Goal: Find specific page/section: Find specific page/section

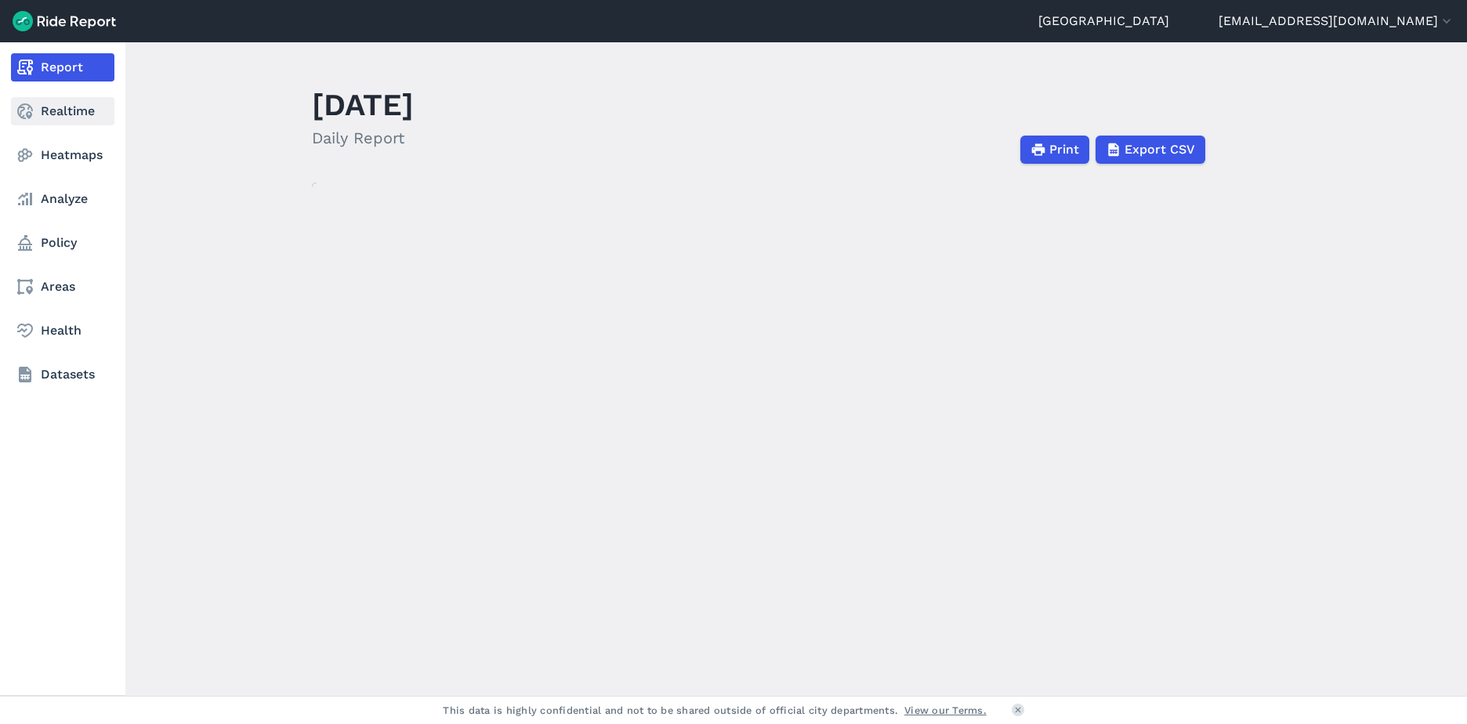
click at [36, 121] on link "Realtime" at bounding box center [62, 111] width 103 height 28
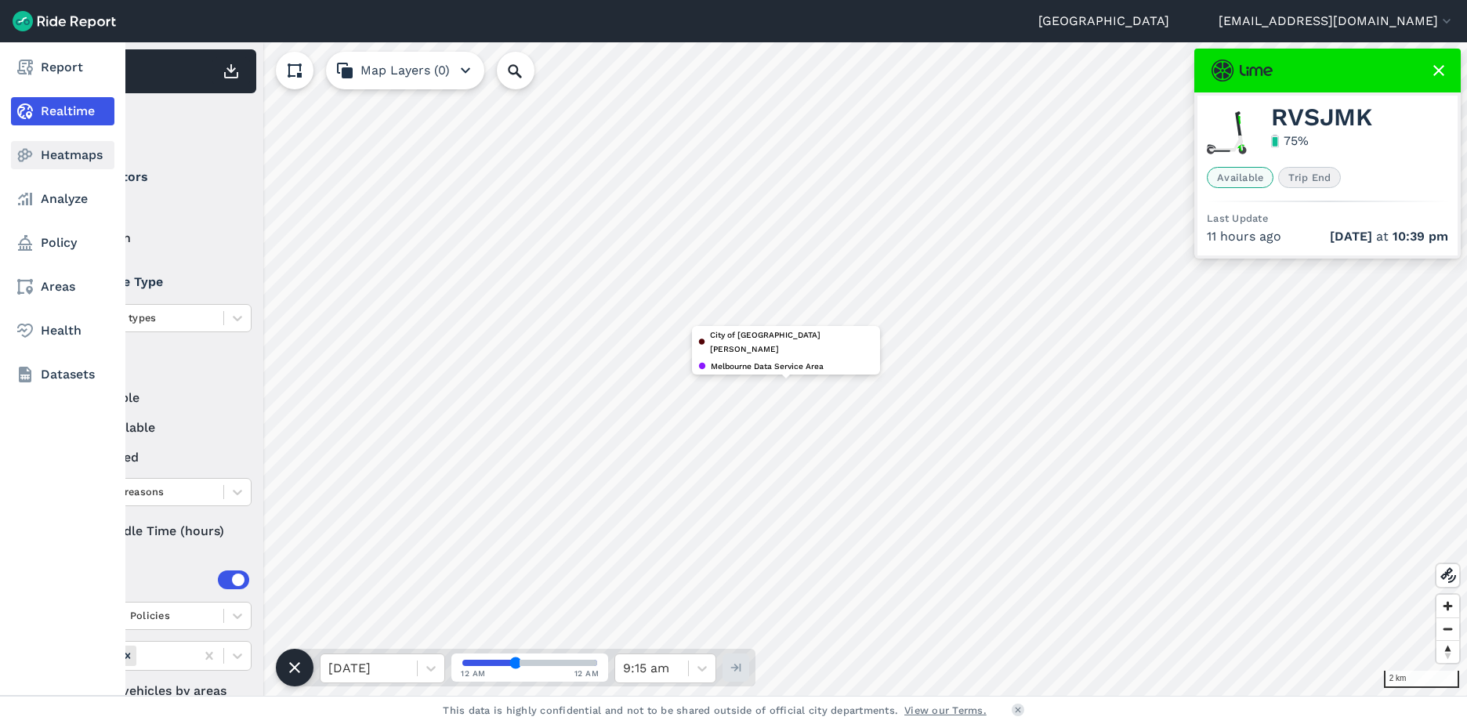
click at [67, 156] on link "Heatmaps" at bounding box center [62, 155] width 103 height 28
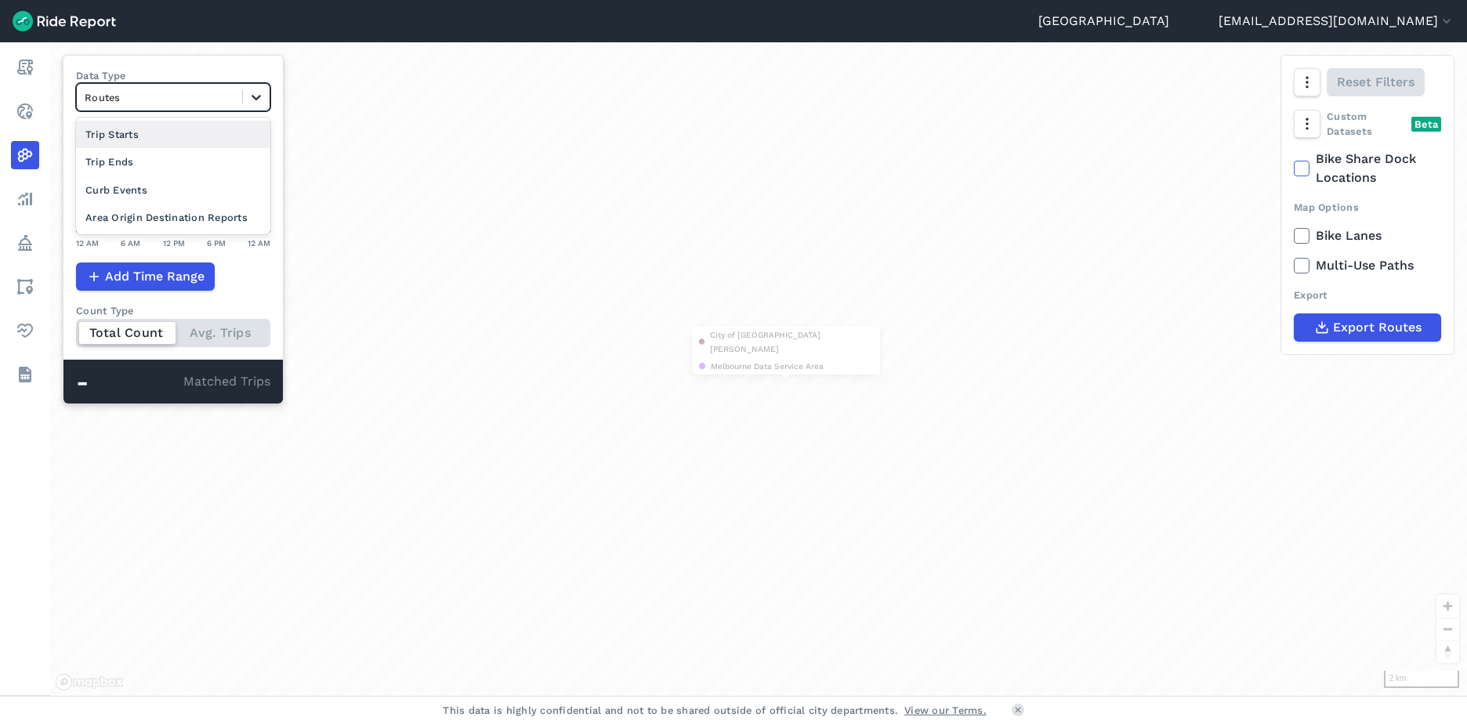
click at [249, 103] on icon at bounding box center [256, 97] width 16 height 16
click at [155, 191] on div "Curb Events" at bounding box center [173, 189] width 194 height 27
